Goal: Information Seeking & Learning: Learn about a topic

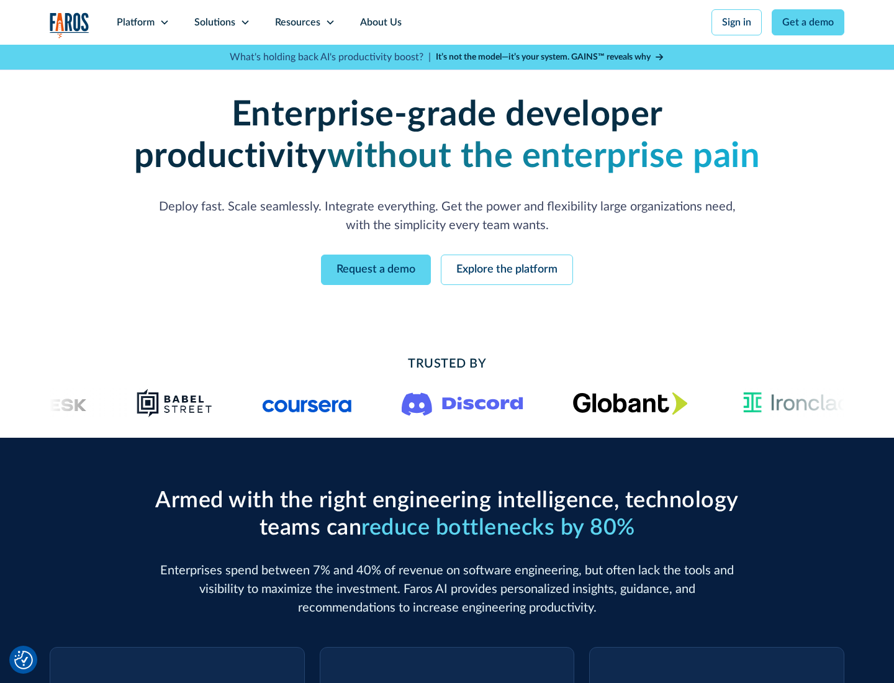
click at [164, 22] on icon at bounding box center [165, 22] width 10 height 10
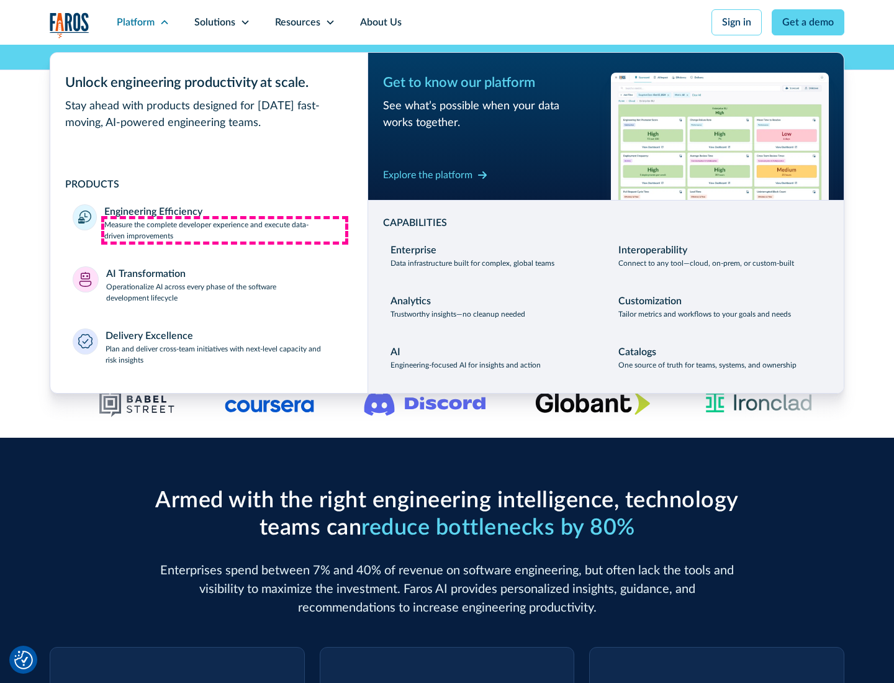
click at [225, 230] on p "Measure the complete developer experience and execute data-driven improvements" at bounding box center [224, 230] width 241 height 22
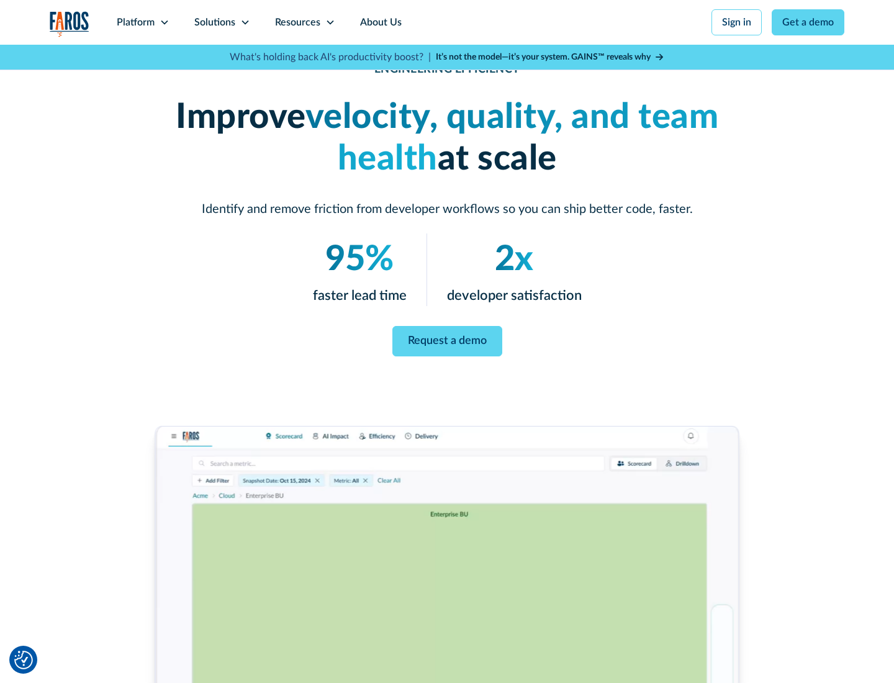
click at [447, 339] on link "Request a demo" at bounding box center [448, 341] width 110 height 30
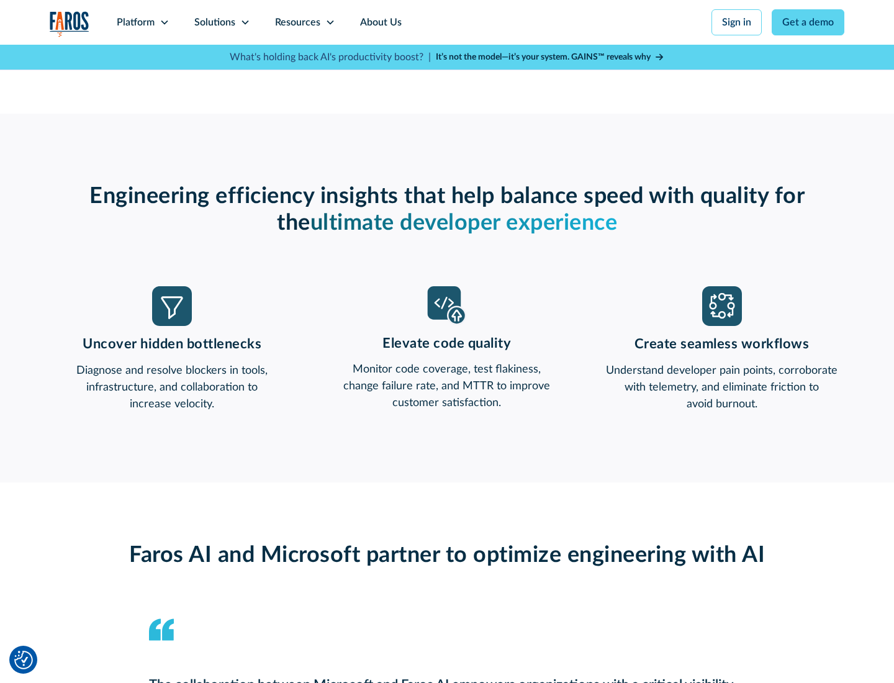
click at [164, 22] on icon at bounding box center [165, 22] width 10 height 10
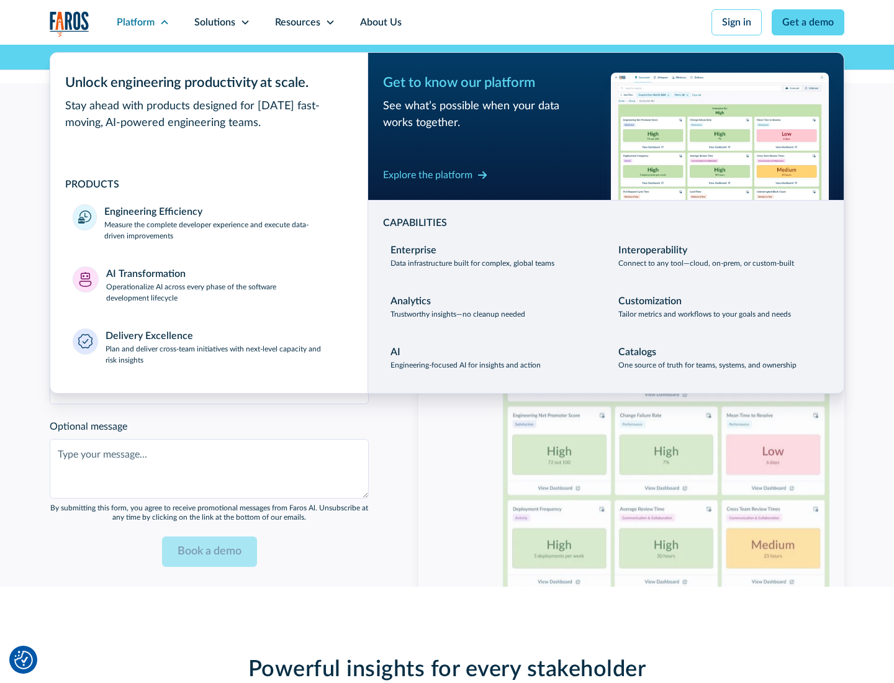
scroll to position [2725, 0]
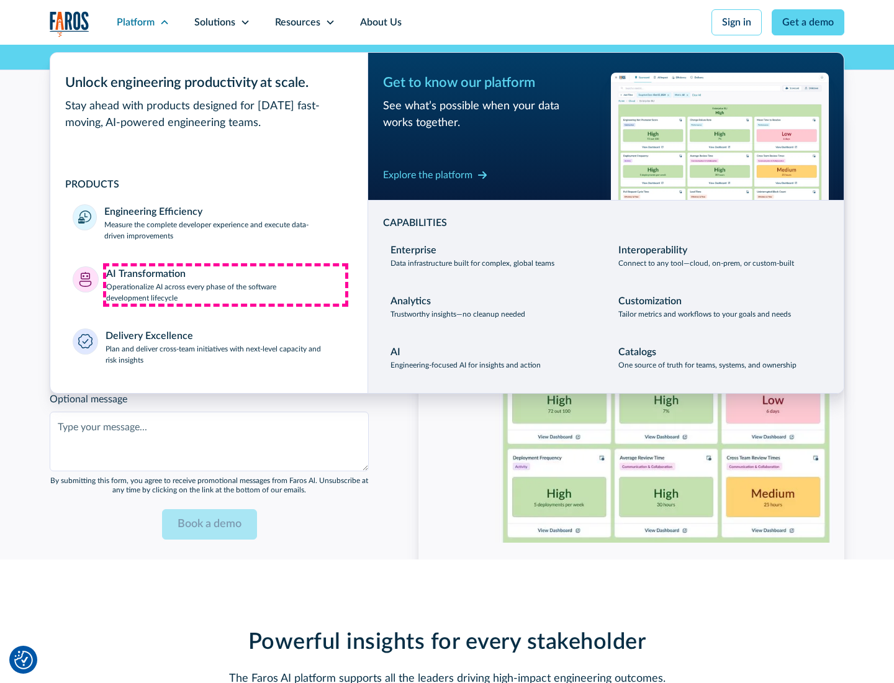
click at [225, 284] on p "Operationalize AI across every phase of the software development lifecycle" at bounding box center [226, 292] width 240 height 22
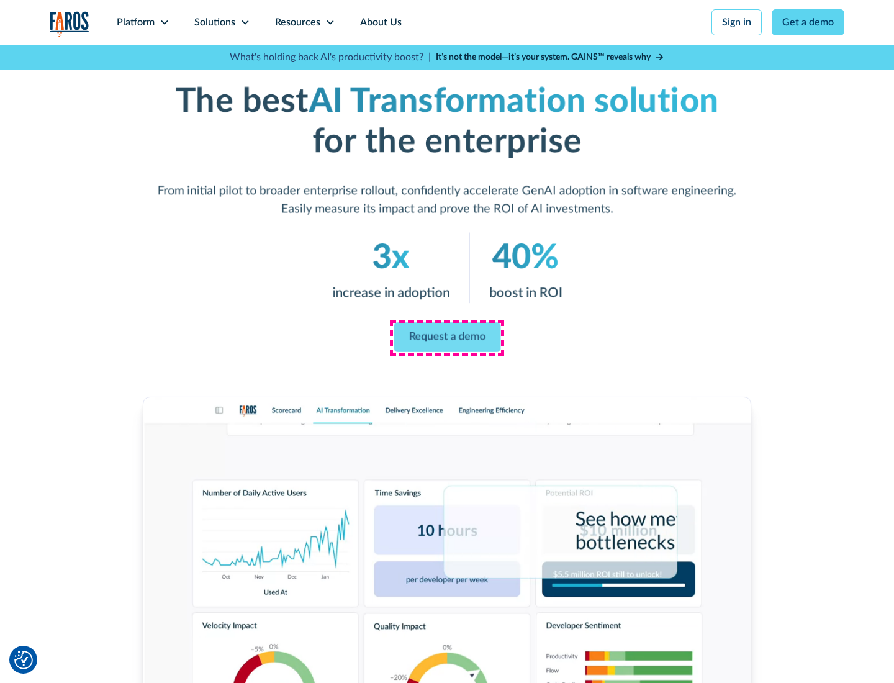
click at [447, 337] on link "Request a demo" at bounding box center [447, 338] width 107 height 30
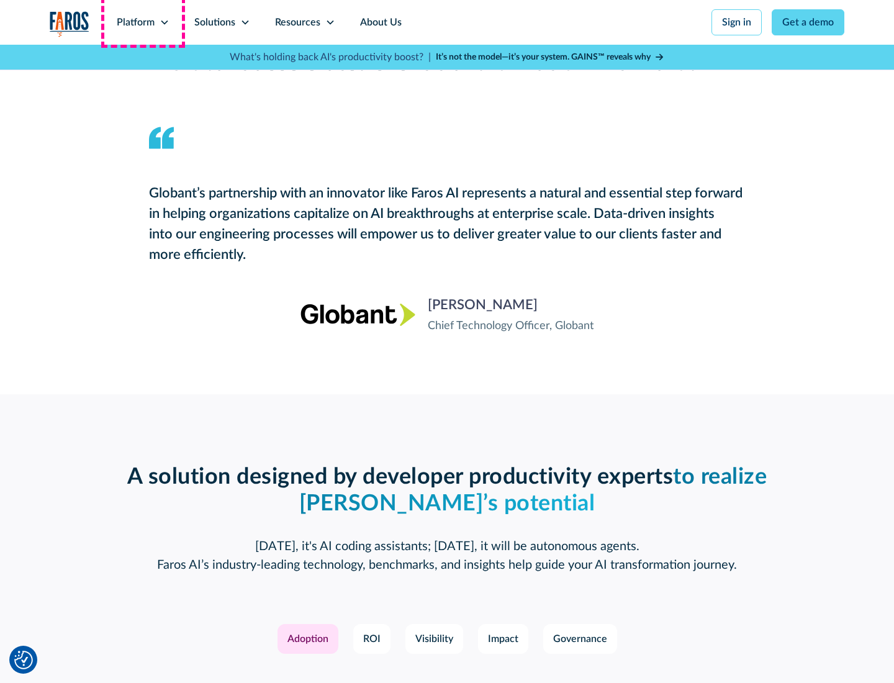
click at [143, 22] on div "Platform" at bounding box center [136, 22] width 38 height 15
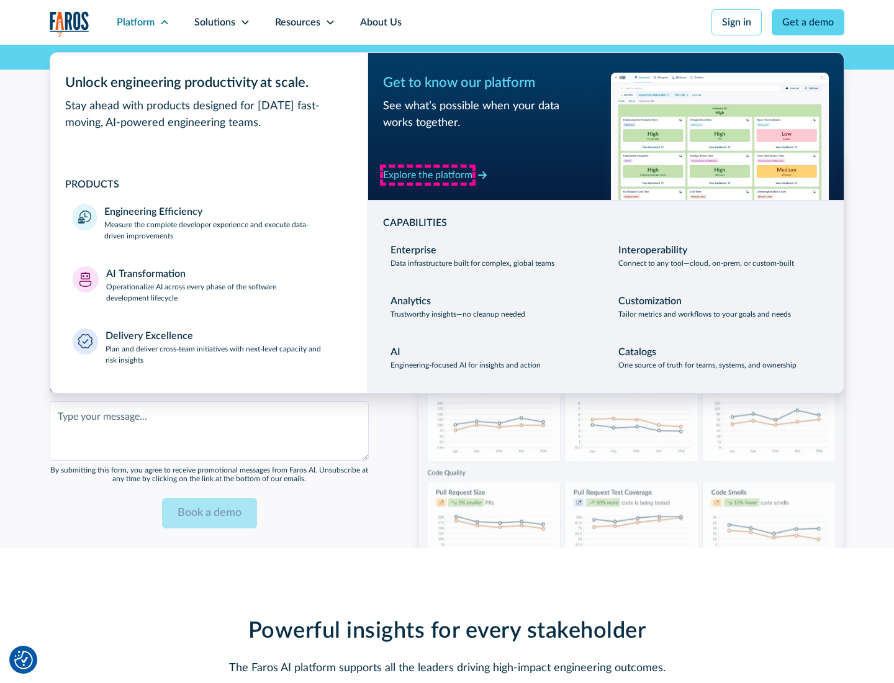
scroll to position [3024, 0]
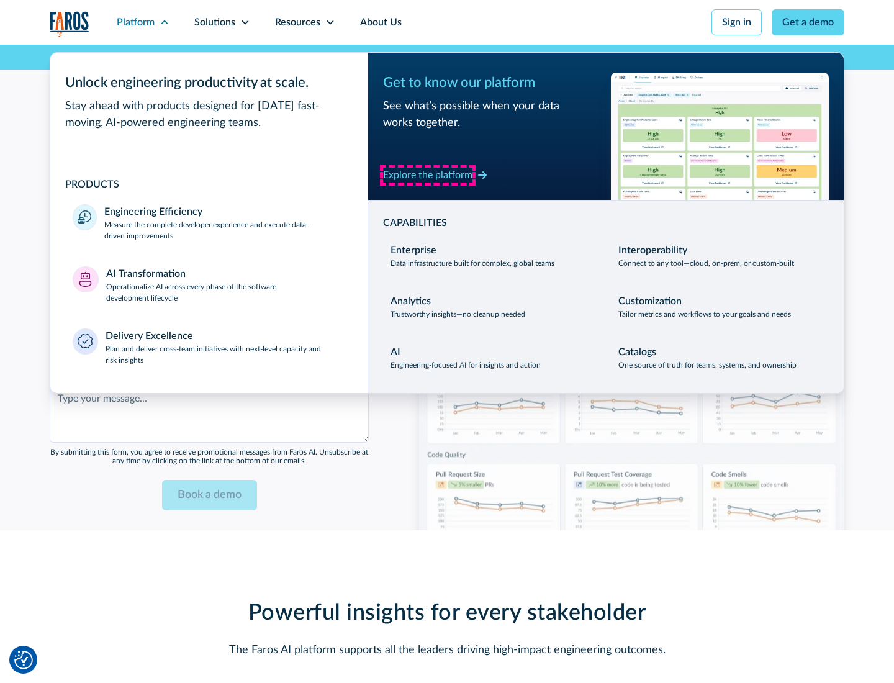
click at [428, 175] on div "Explore the platform" at bounding box center [427, 175] width 89 height 15
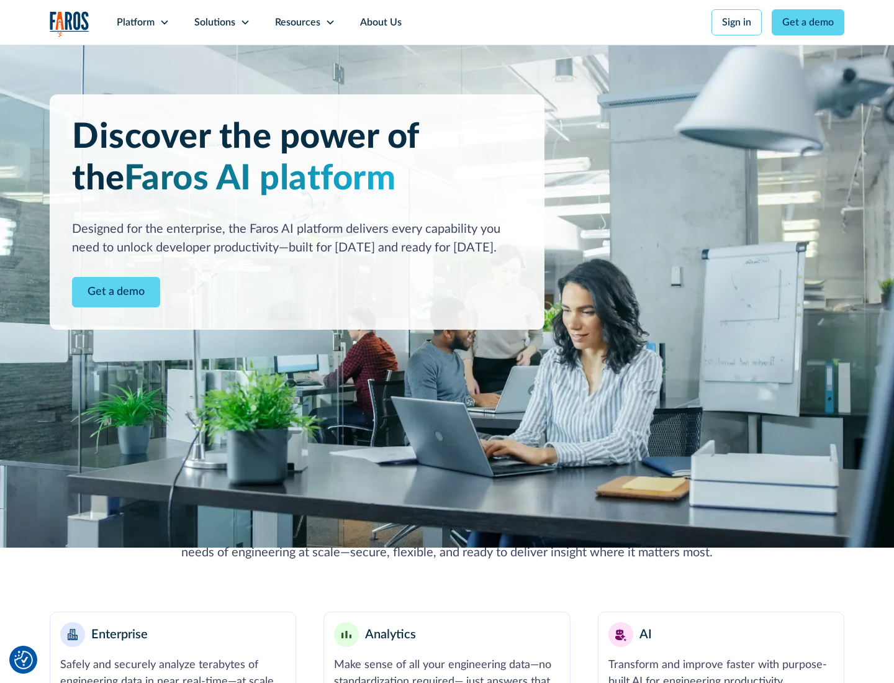
click at [116, 292] on link "Get a demo" at bounding box center [116, 292] width 88 height 30
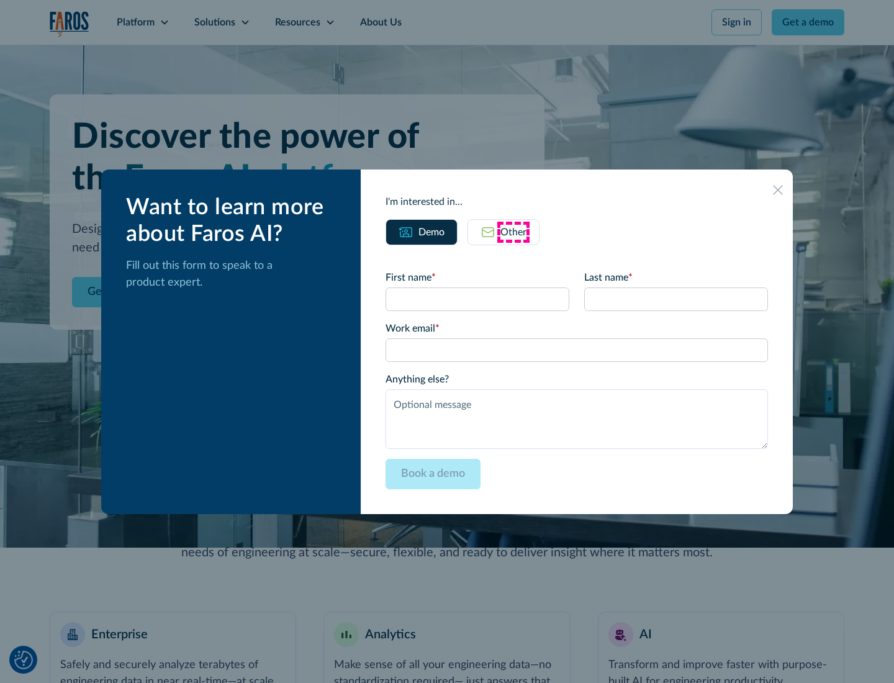
click at [514, 232] on div "Other" at bounding box center [514, 232] width 26 height 15
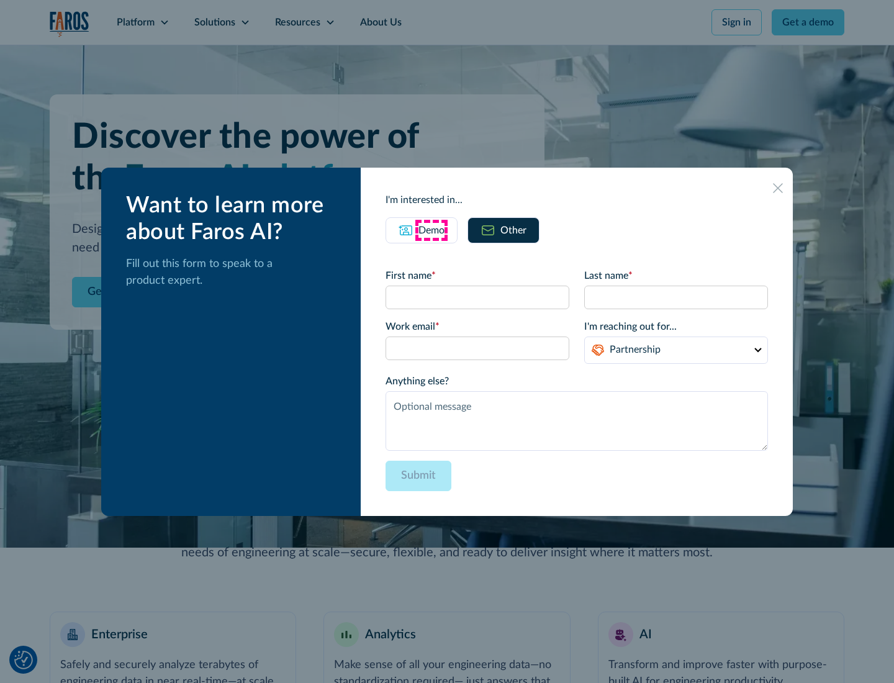
click at [432, 230] on div "Demo" at bounding box center [432, 230] width 26 height 15
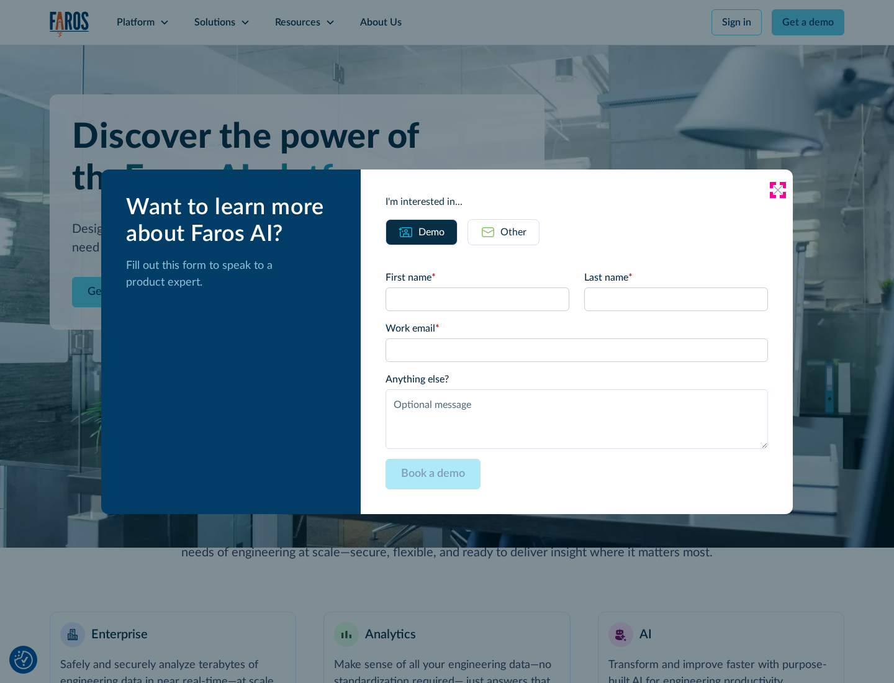
click at [778, 189] on icon at bounding box center [778, 190] width 10 height 10
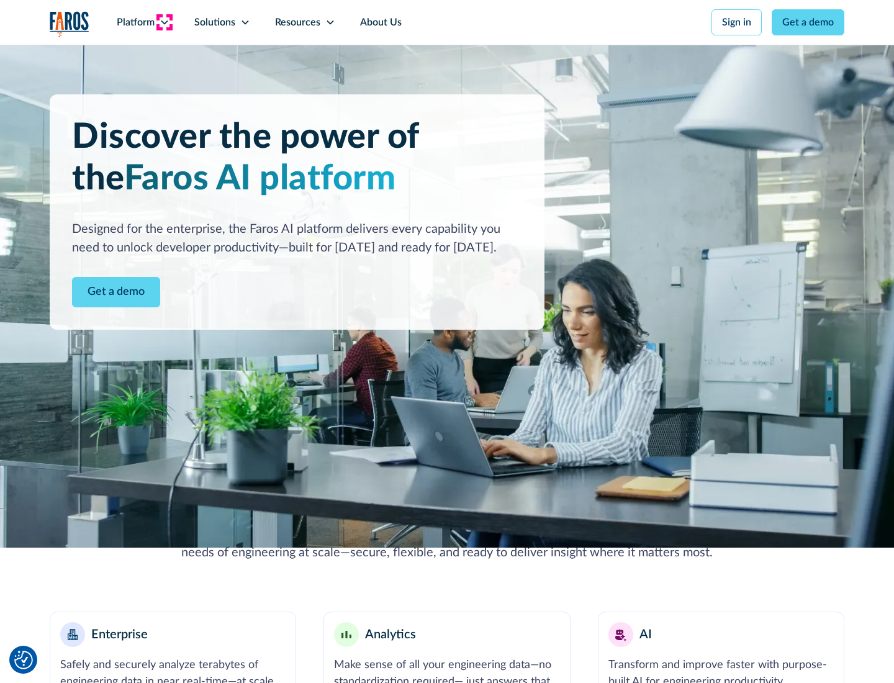
click at [164, 22] on icon at bounding box center [165, 22] width 10 height 10
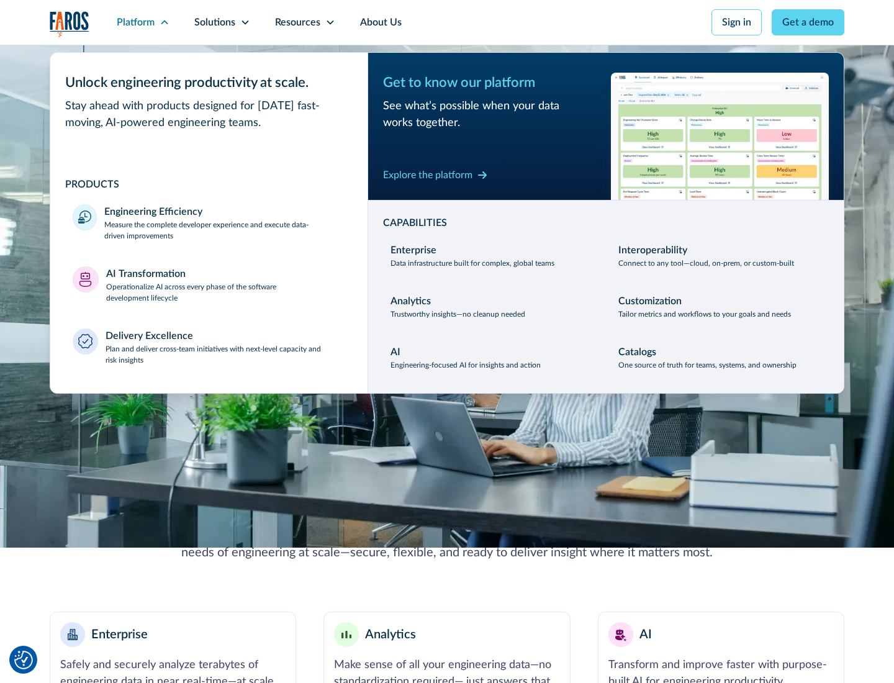
click at [225, 354] on p "Plan and deliver cross-team initiatives with next-level capacity and risk insig…" at bounding box center [226, 354] width 240 height 22
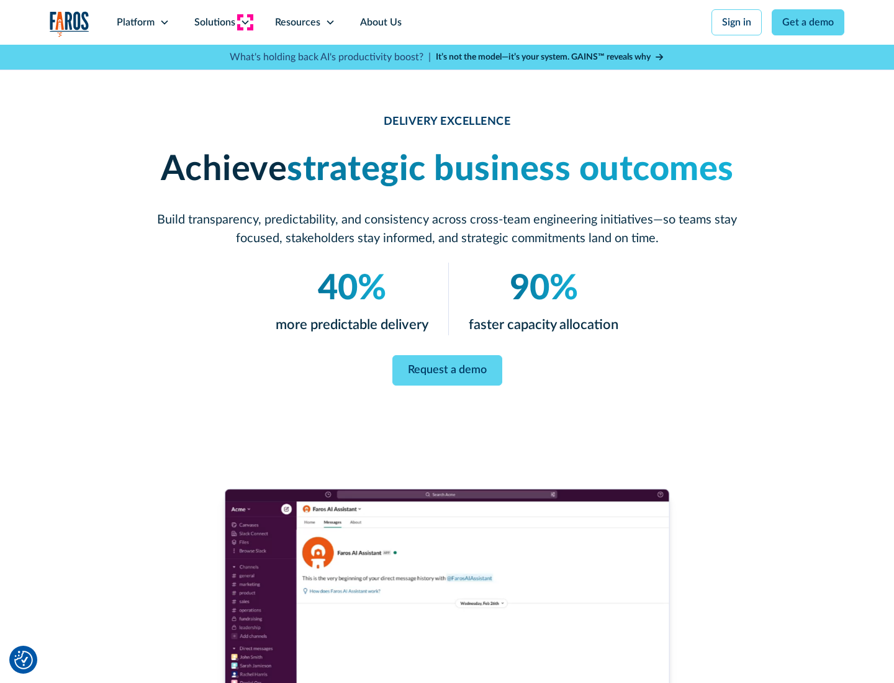
click at [245, 22] on icon at bounding box center [245, 22] width 10 height 10
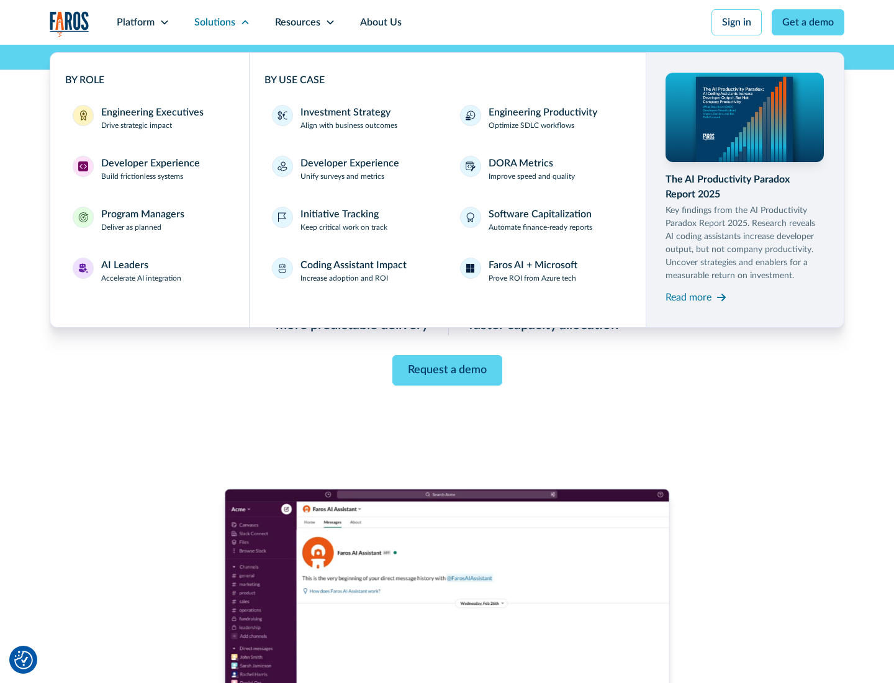
click at [149, 118] on div "Engineering Executives" at bounding box center [152, 112] width 102 height 15
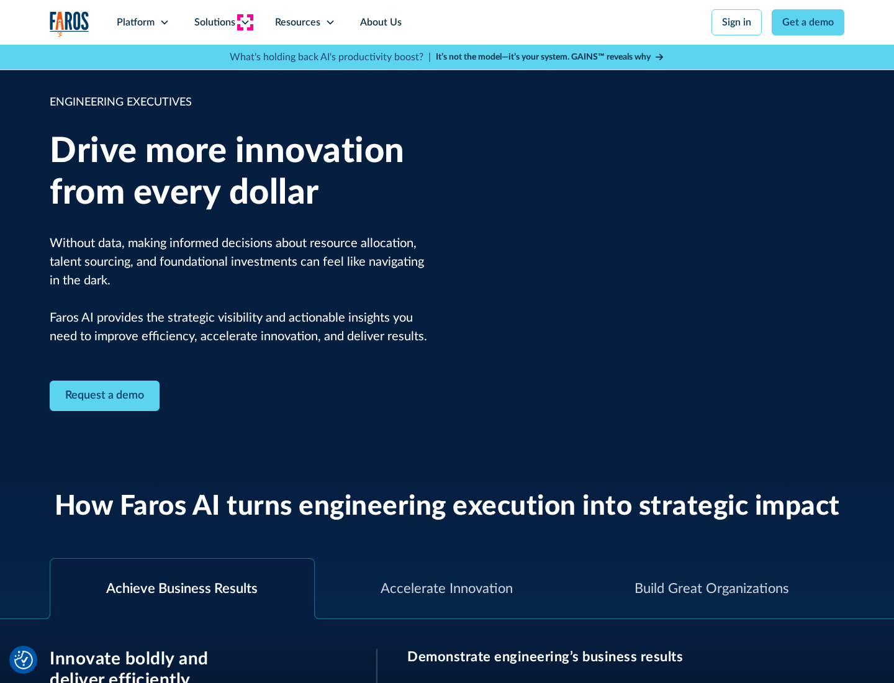
click at [245, 22] on icon at bounding box center [245, 22] width 10 height 10
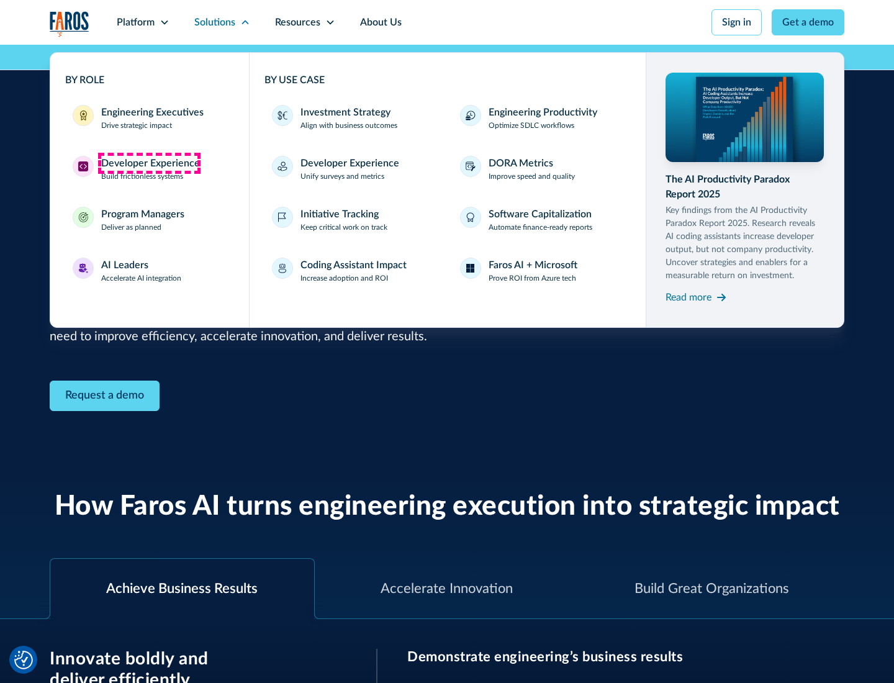
click at [149, 163] on div "Developer Experience" at bounding box center [150, 163] width 99 height 15
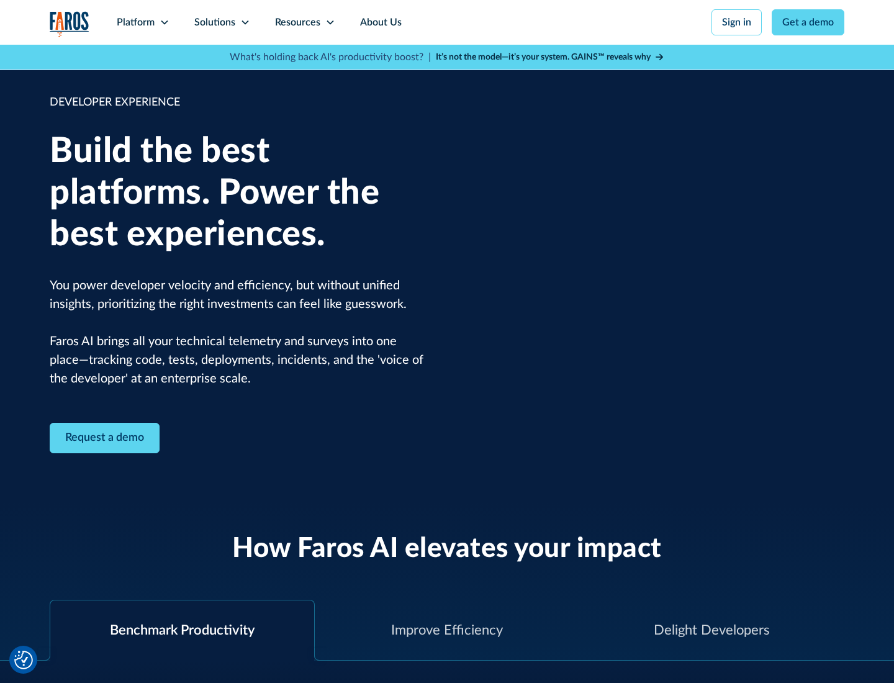
click at [222, 22] on div "Solutions" at bounding box center [214, 22] width 41 height 15
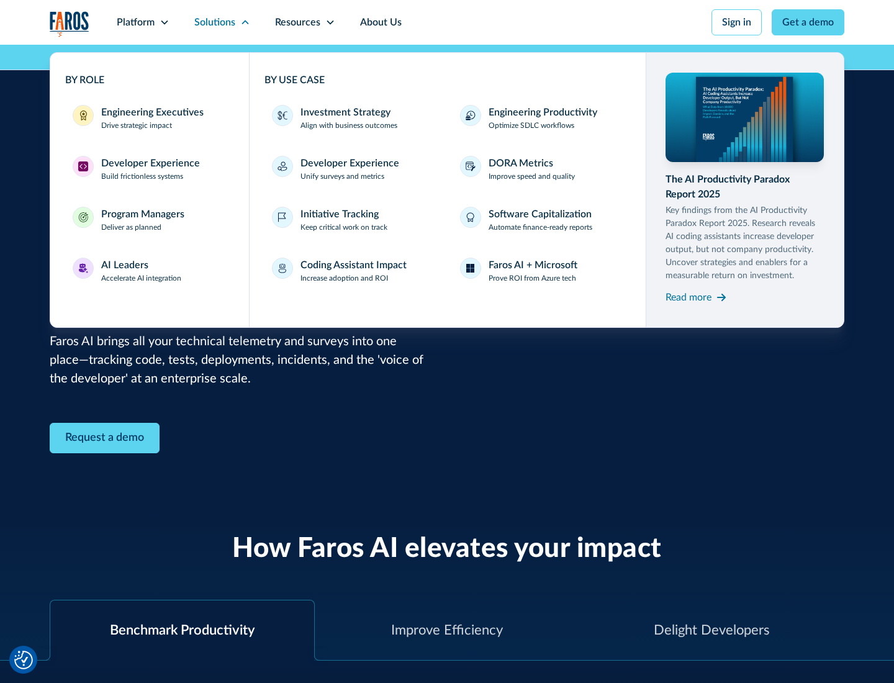
click at [142, 220] on div "Program Managers" at bounding box center [142, 214] width 83 height 15
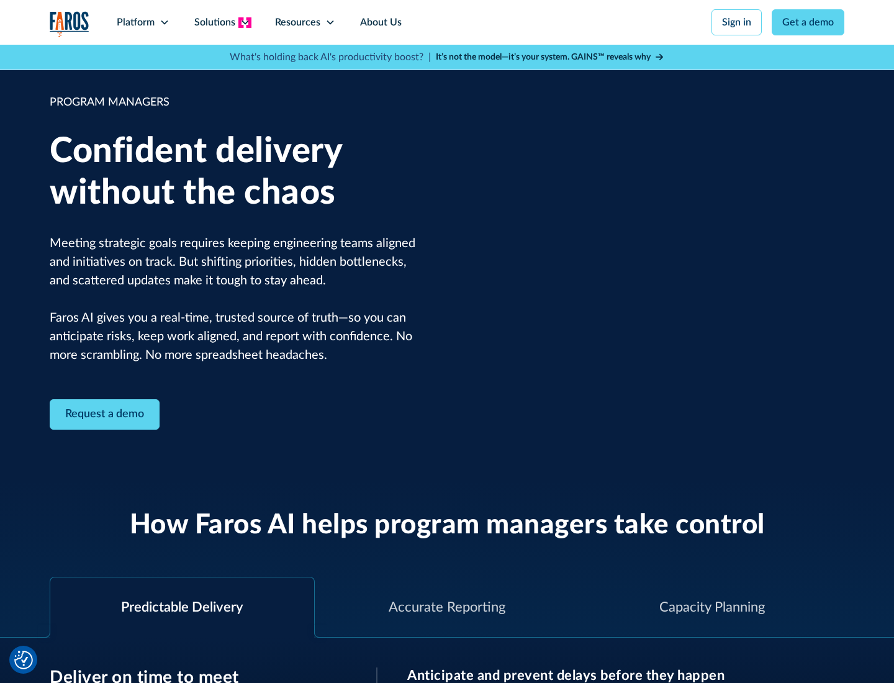
click at [245, 22] on icon at bounding box center [245, 22] width 10 height 10
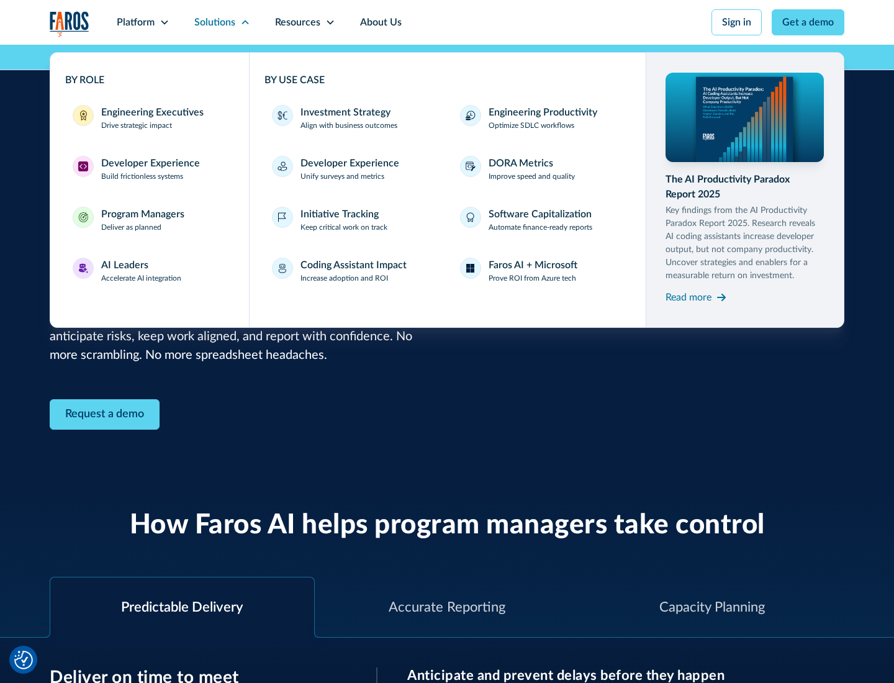
click at [142, 271] on div "AI Leaders" at bounding box center [124, 265] width 47 height 15
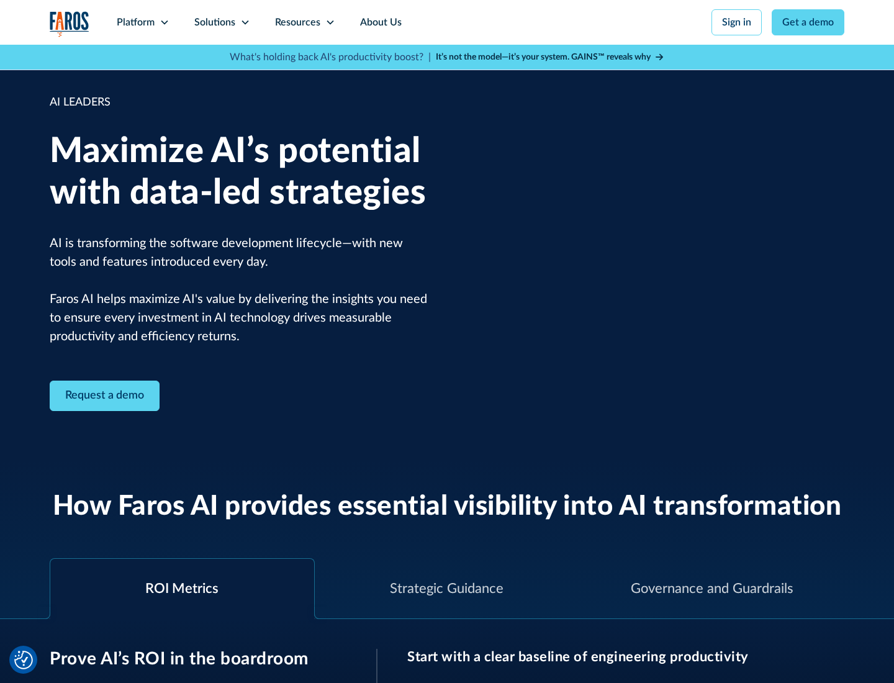
click at [245, 22] on icon at bounding box center [245, 22] width 10 height 10
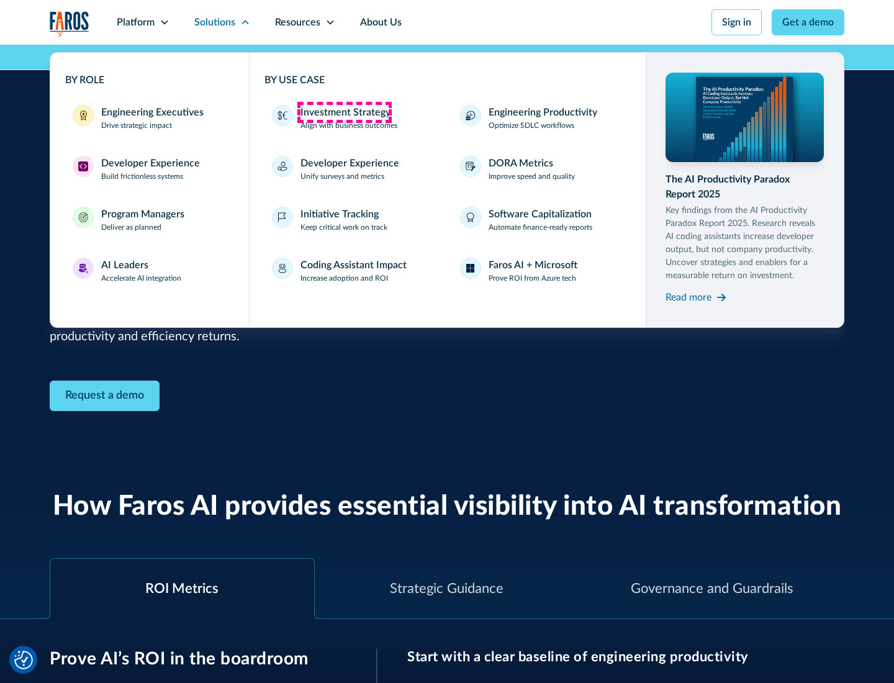
click at [344, 112] on div "Investment Strategy" at bounding box center [346, 112] width 90 height 15
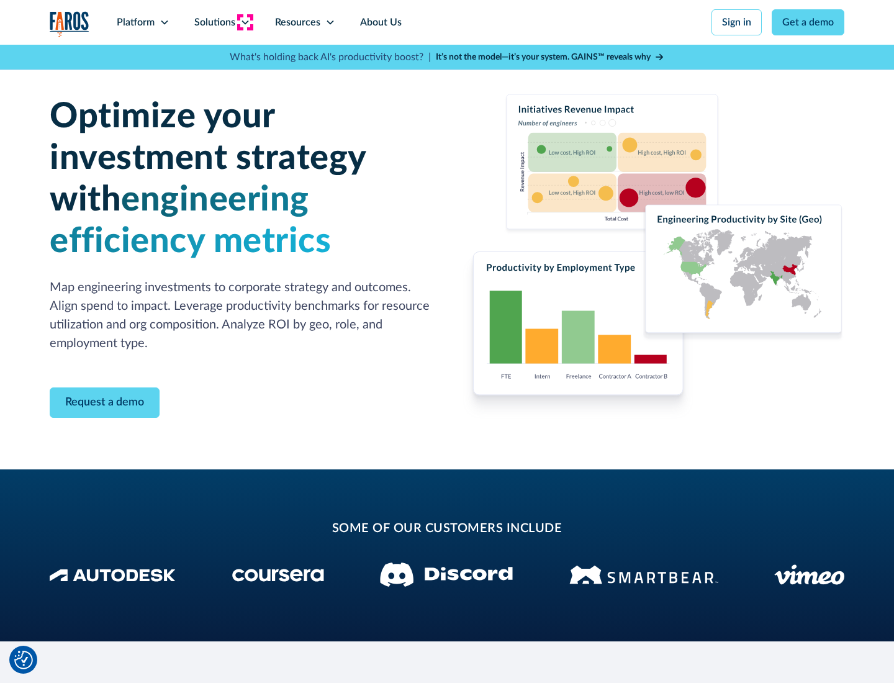
click at [245, 22] on icon at bounding box center [245, 22] width 10 height 10
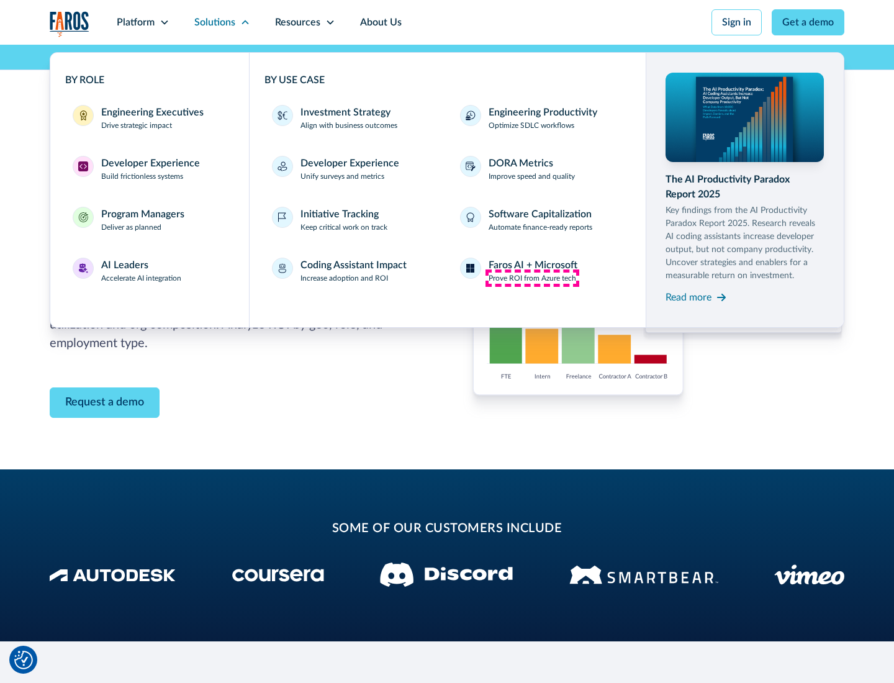
click at [532, 278] on p "Prove ROI from Azure tech" at bounding box center [533, 278] width 88 height 11
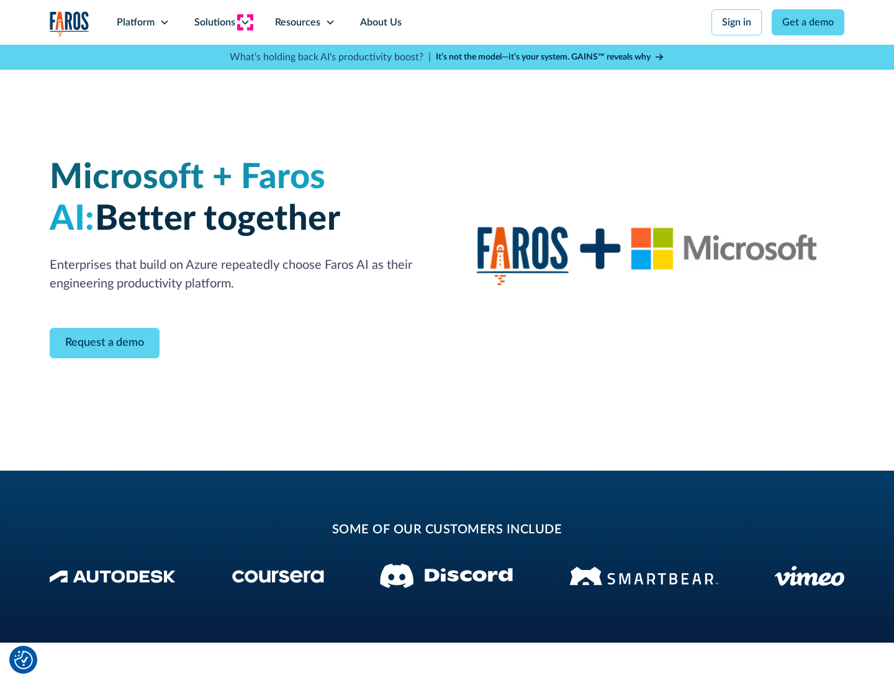
click at [245, 22] on icon at bounding box center [245, 22] width 10 height 10
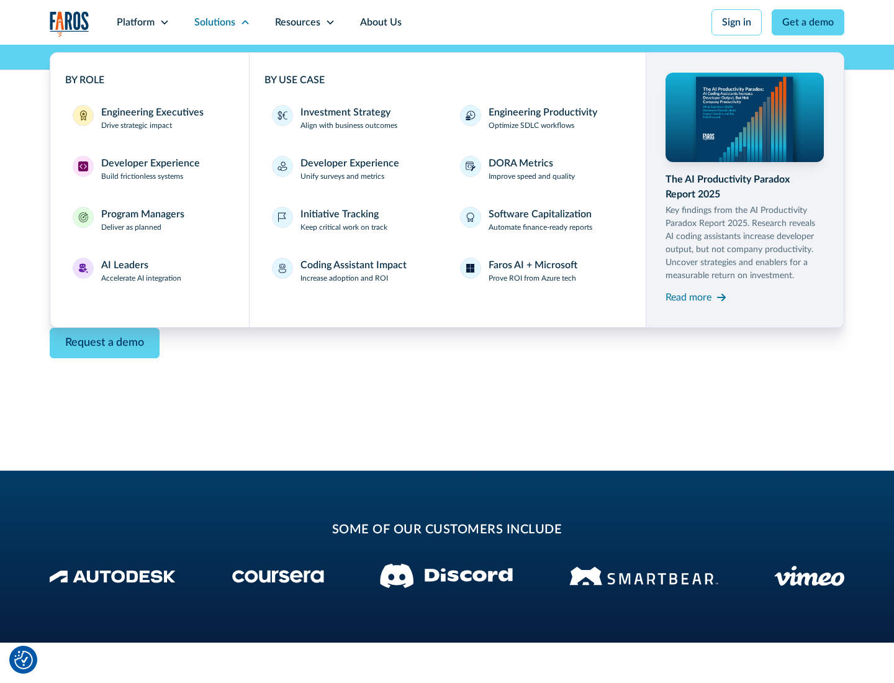
click at [689, 297] on div "Read more" at bounding box center [689, 297] width 46 height 15
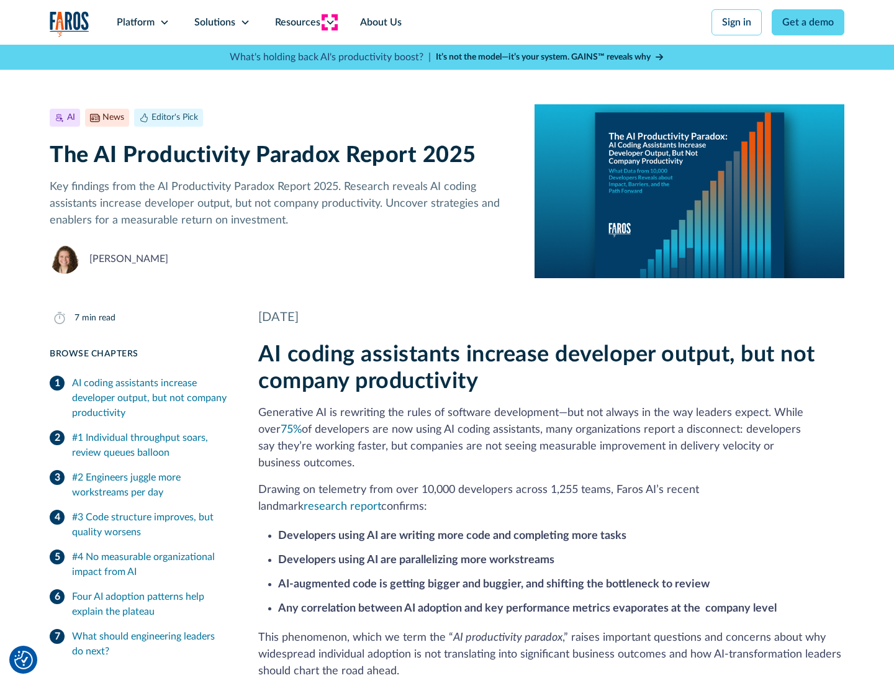
click at [329, 22] on icon at bounding box center [330, 22] width 10 height 10
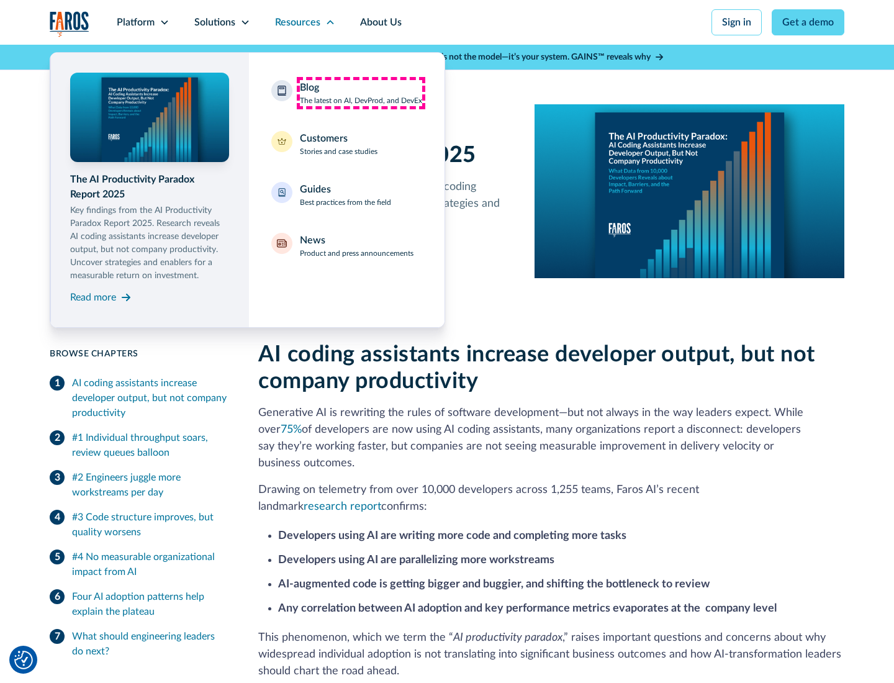
click at [361, 93] on div "Blog The latest on AI, DevProd, and DevEx" at bounding box center [361, 93] width 122 height 26
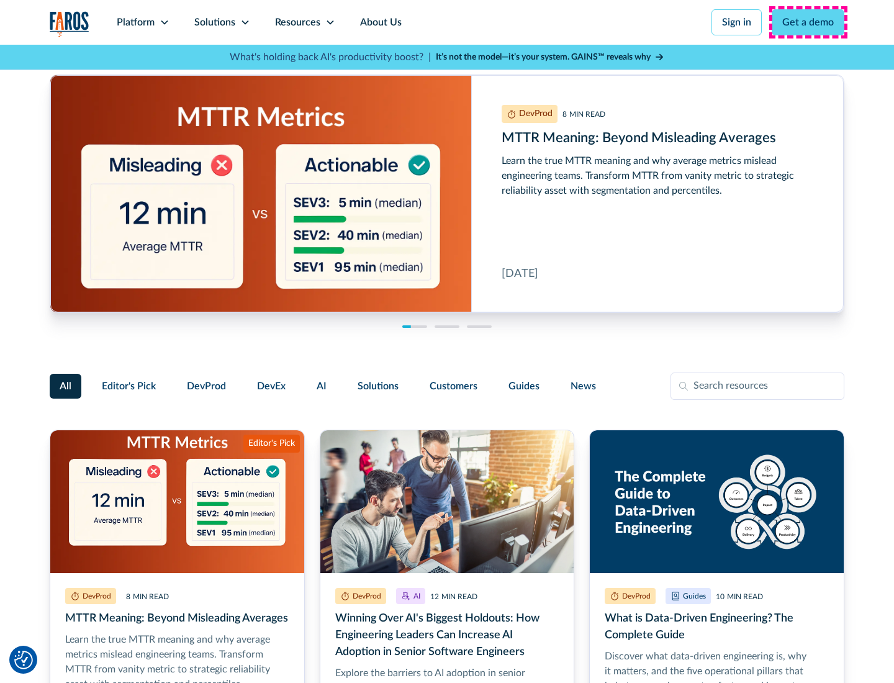
click at [809, 22] on link "Get a demo" at bounding box center [808, 22] width 73 height 26
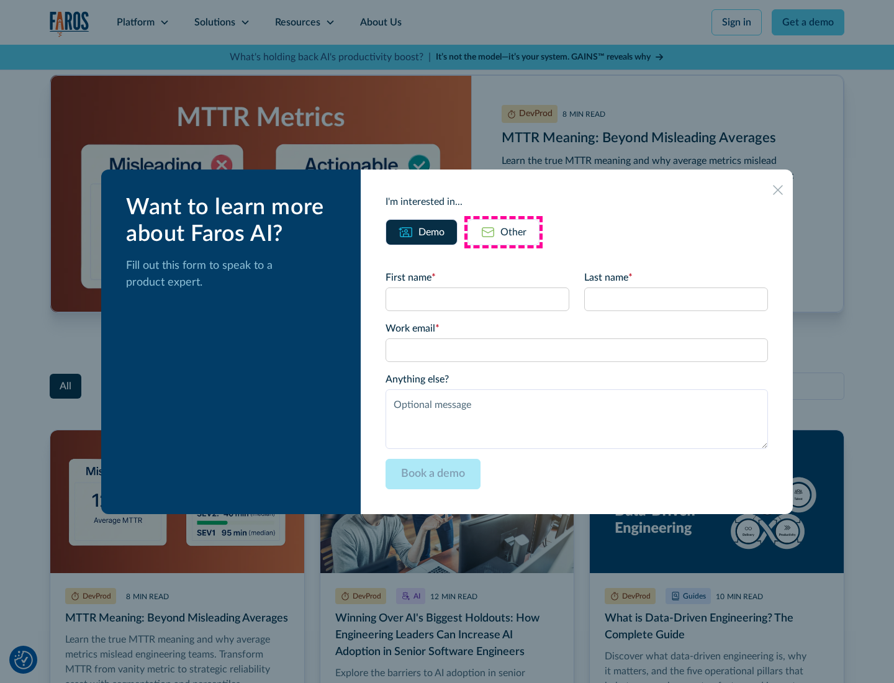
click at [504, 232] on div "Other" at bounding box center [514, 232] width 26 height 15
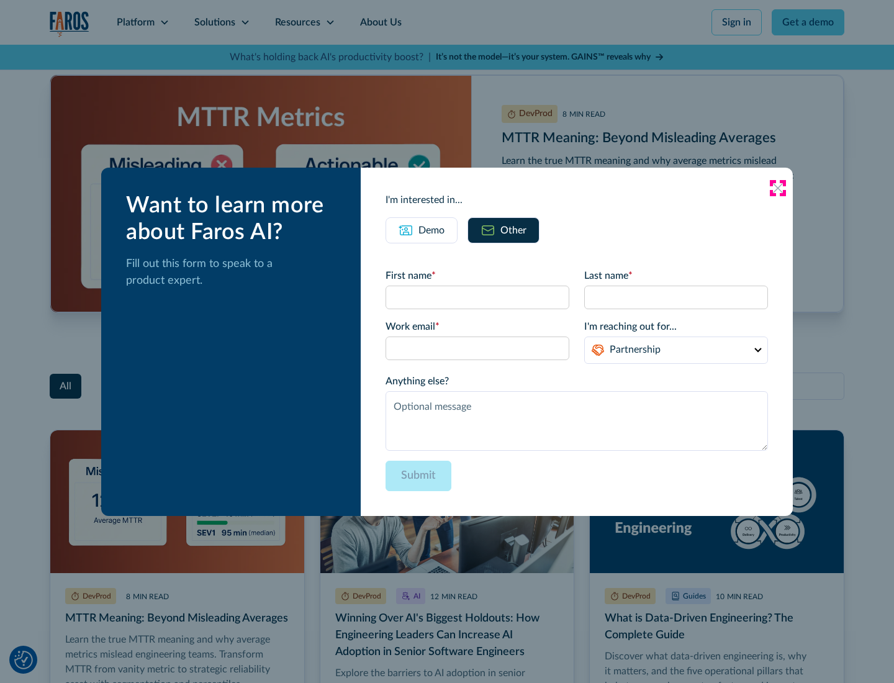
click at [778, 188] on icon at bounding box center [778, 188] width 10 height 10
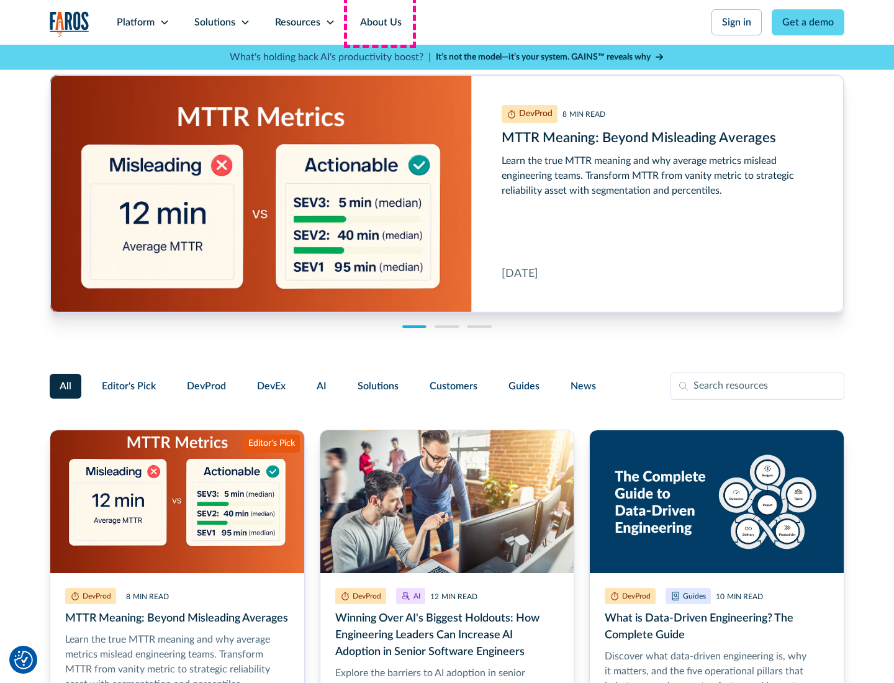
click at [379, 22] on link "About Us" at bounding box center [381, 22] width 66 height 45
